Goal: Communication & Community: Ask a question

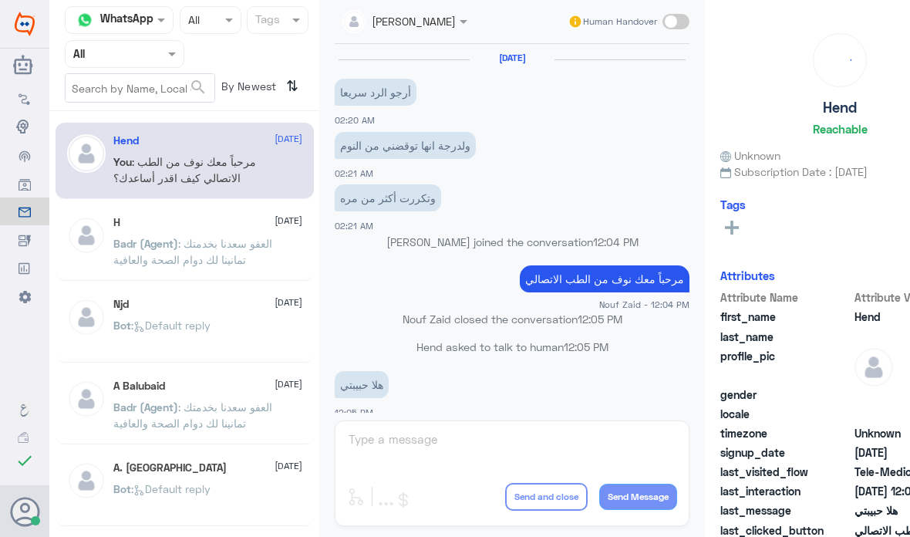
scroll to position [146, 0]
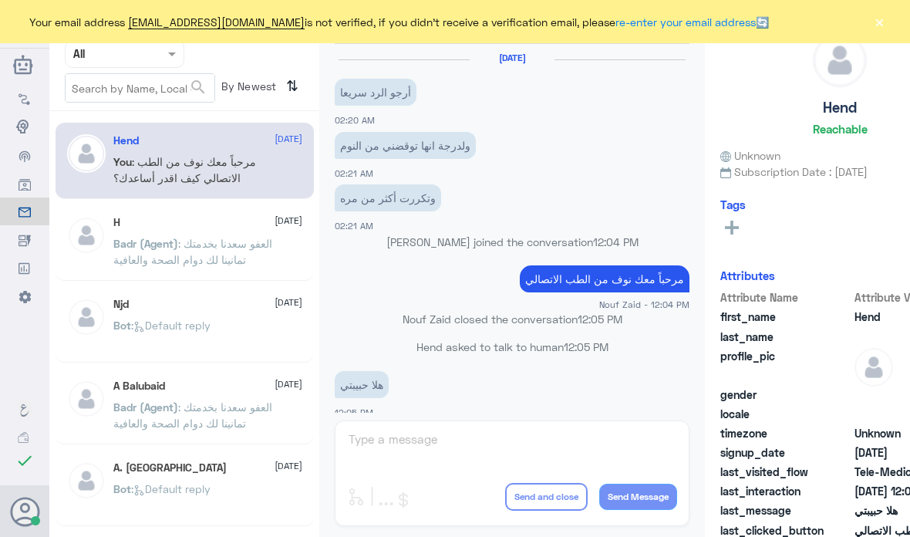
scroll to position [146, 0]
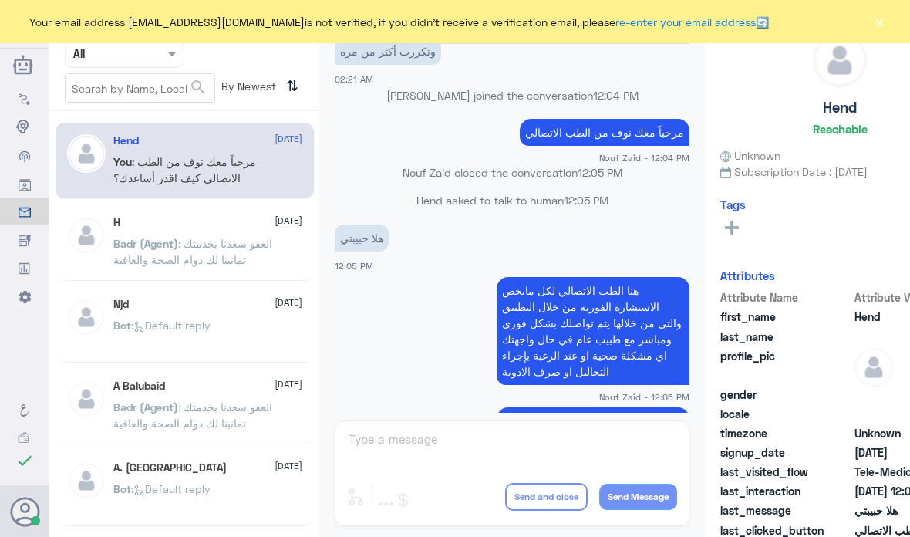
click at [880, 25] on button "×" at bounding box center [878, 21] width 15 height 15
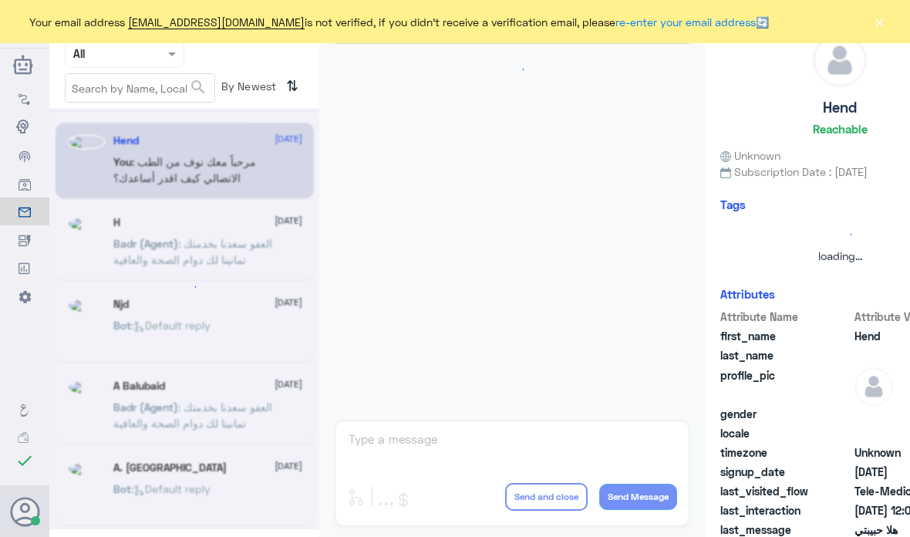
scroll to position [146, 0]
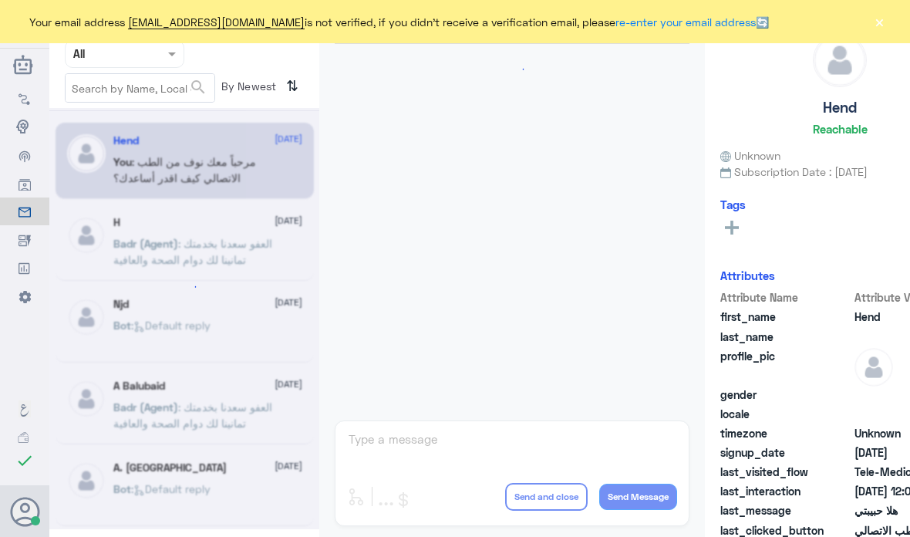
scroll to position [146, 0]
